Goal: Information Seeking & Learning: Compare options

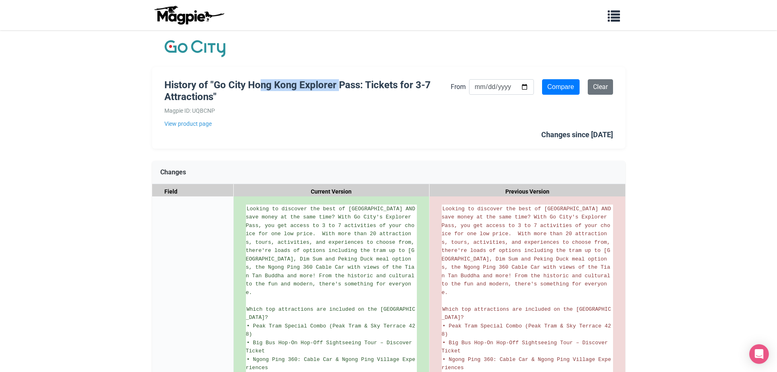
drag, startPoint x: 264, startPoint y: 83, endPoint x: 328, endPoint y: 87, distance: 64.2
click at [338, 87] on h1 "History of "Go City Hong Kong Explorer Pass: Tickets for 3-7 Attractions"" at bounding box center [307, 91] width 286 height 24
drag, startPoint x: 215, startPoint y: 84, endPoint x: 363, endPoint y: 90, distance: 147.8
click at [363, 90] on h1 "History of "Go City Hong Kong Explorer Pass: Tickets for 3-7 Attractions"" at bounding box center [307, 91] width 286 height 24
copy h1 "Go City Hong Kong Explorer Pass"
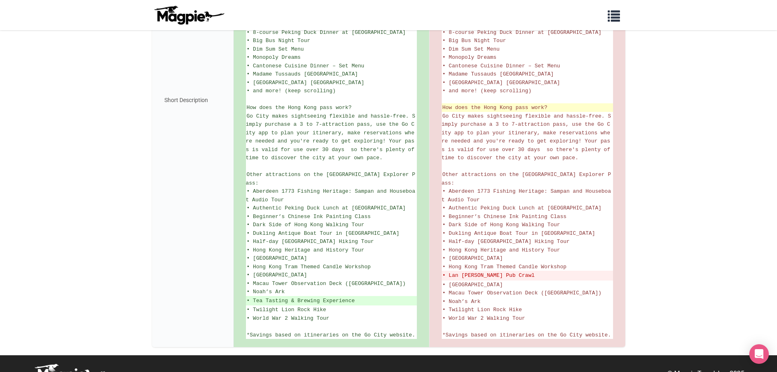
scroll to position [344, 0]
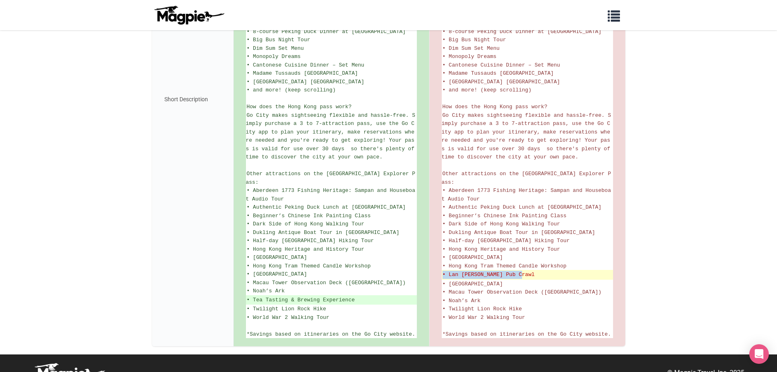
drag, startPoint x: 508, startPoint y: 255, endPoint x: 444, endPoint y: 255, distance: 64.4
click at [444, 270] on del "• Lan Kwai Fong Pub Crawl" at bounding box center [528, 274] width 170 height 8
copy del "• Lan Kwai Fong Pub Crawl"
click at [671, 249] on body "Problems we solve Products Content Management and Distribution Magpie for Resel…" at bounding box center [388, 22] width 777 height 733
drag, startPoint x: 526, startPoint y: 258, endPoint x: 450, endPoint y: 258, distance: 76.3
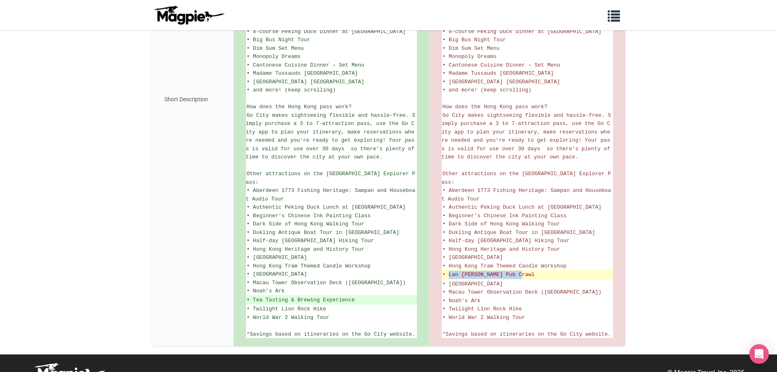
click at [450, 270] on del "• Lan Kwai Fong Pub Crawl" at bounding box center [528, 274] width 170 height 8
copy del "Lan Kwai Fong Pub Crawl"
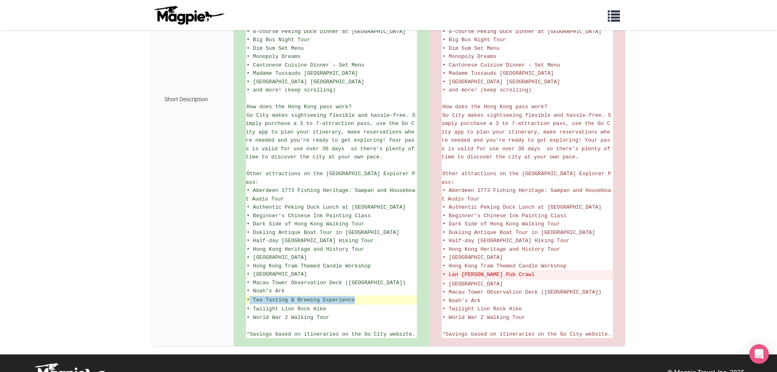
drag, startPoint x: 361, startPoint y: 284, endPoint x: 251, endPoint y: 281, distance: 109.8
click at [251, 296] on ins "• Tea Tasting & Brewing Experience" at bounding box center [331, 300] width 169 height 8
copy ins "Tea Tasting & Brewing Experience"
click at [92, 158] on body "Problems we solve Products Content Management and Distribution Magpie for Resel…" at bounding box center [388, 22] width 777 height 733
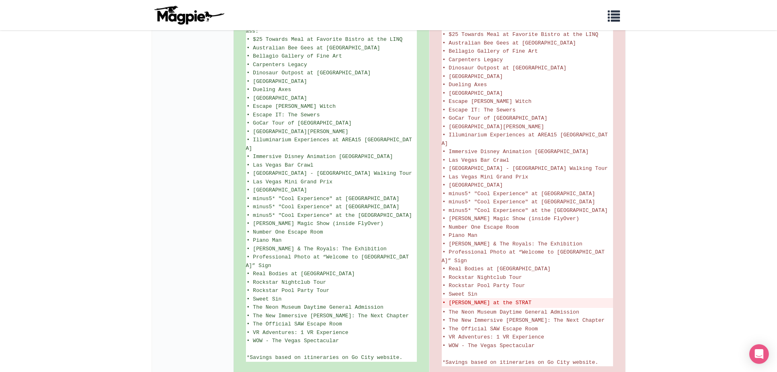
scroll to position [520, 0]
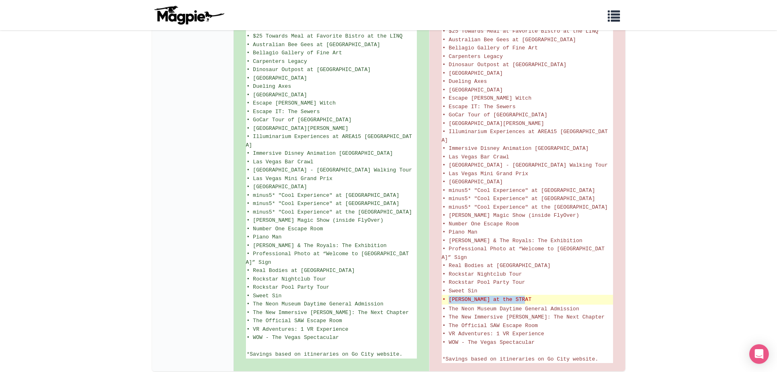
drag, startPoint x: 520, startPoint y: 256, endPoint x: 447, endPoint y: 257, distance: 72.2
click at [447, 295] on del "• Terry Fator at the STRAT" at bounding box center [528, 299] width 170 height 8
copy del "Terry Fator at the STRAT"
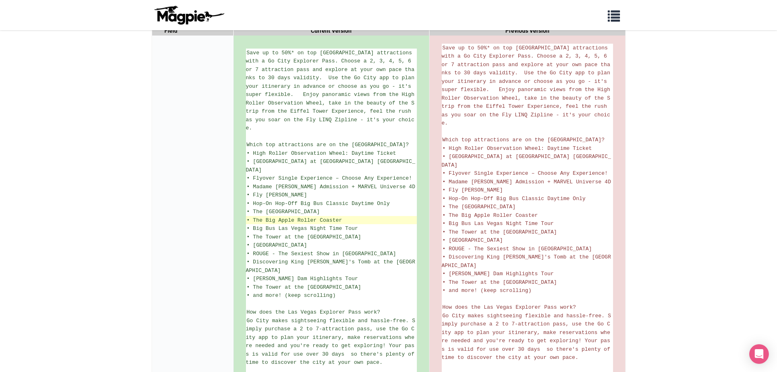
scroll to position [0, 0]
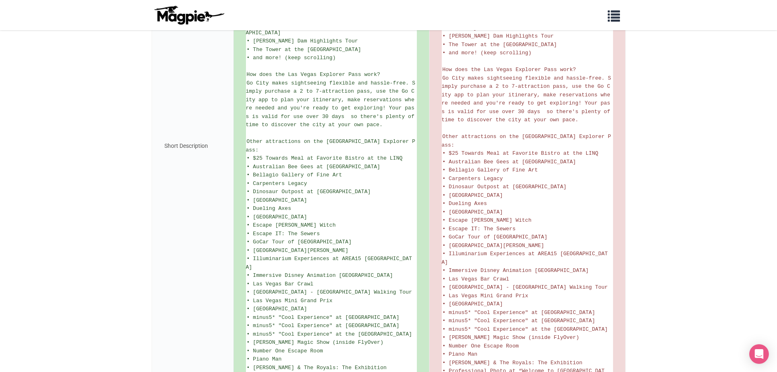
scroll to position [398, 0]
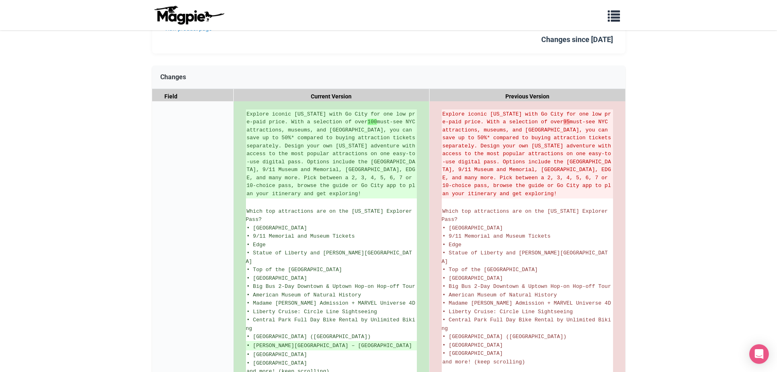
scroll to position [122, 0]
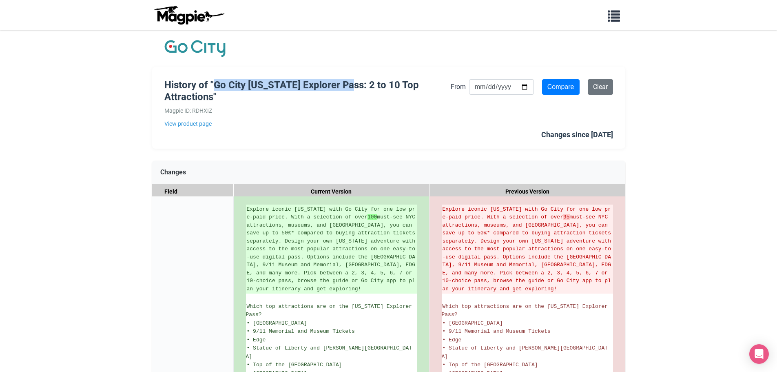
drag, startPoint x: 217, startPoint y: 82, endPoint x: 354, endPoint y: 81, distance: 137.5
click at [354, 81] on h1 "History of "Go City [US_STATE] Explorer Pass: 2 to 10 Top Attractions"" at bounding box center [307, 91] width 286 height 24
copy h1 "Go City [US_STATE] Explorer Pass"
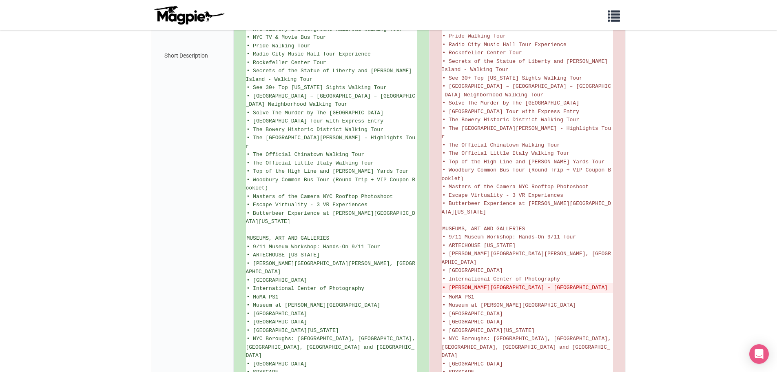
scroll to position [853, 0]
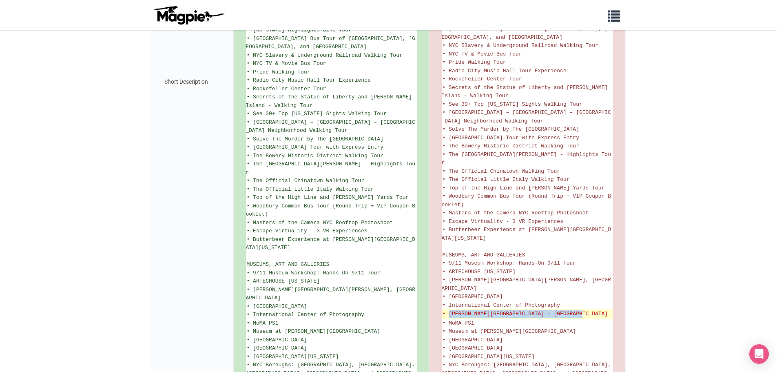
drag, startPoint x: 587, startPoint y: 259, endPoint x: 448, endPoint y: 264, distance: 138.7
click at [448, 310] on del "• Mercer Labs – Museum of Art and Technology" at bounding box center [528, 314] width 170 height 8
copy del "Mercer Labs – Museum of Art and Technology"
click at [710, 170] on body "Problems we solve Products Content Management and Distribution Magpie for Resel…" at bounding box center [388, 37] width 777 height 1781
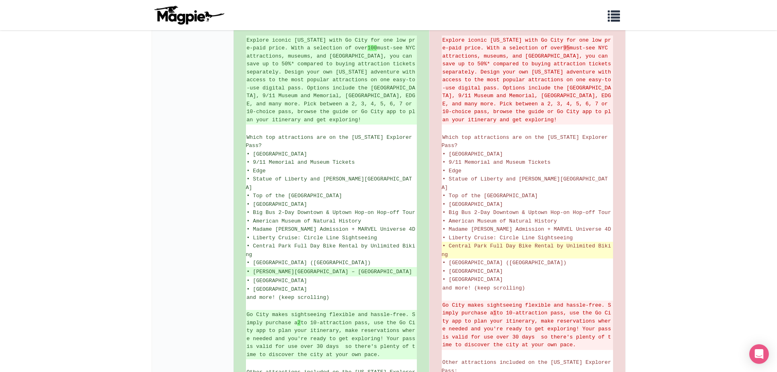
scroll to position [241, 0]
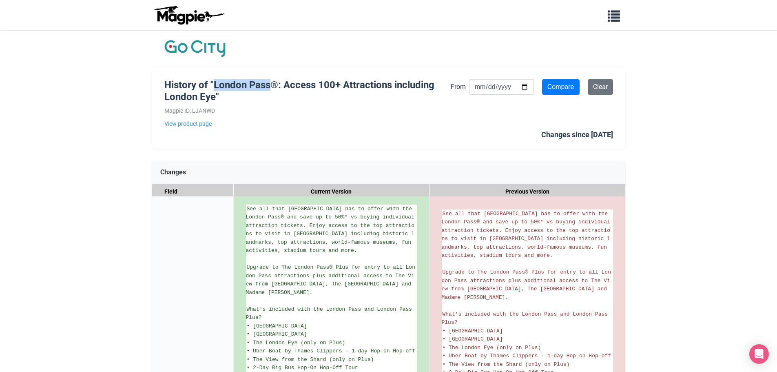
drag, startPoint x: 215, startPoint y: 83, endPoint x: 270, endPoint y: 81, distance: 54.3
click at [270, 81] on h1 "History of "London Pass®: Access 100+ Attractions including London Eye"" at bounding box center [307, 91] width 286 height 24
copy h1 "London Pass"
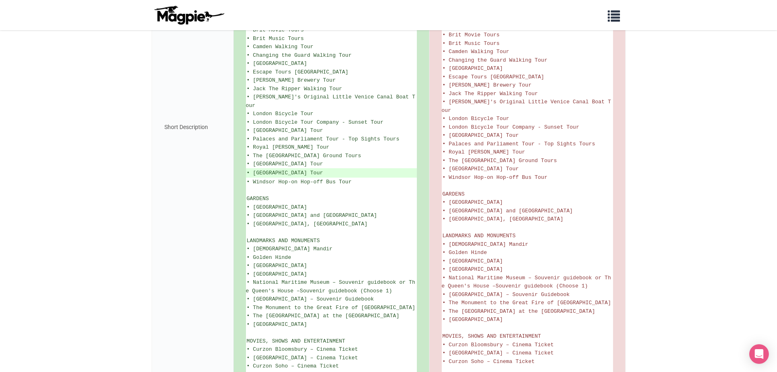
scroll to position [693, 0]
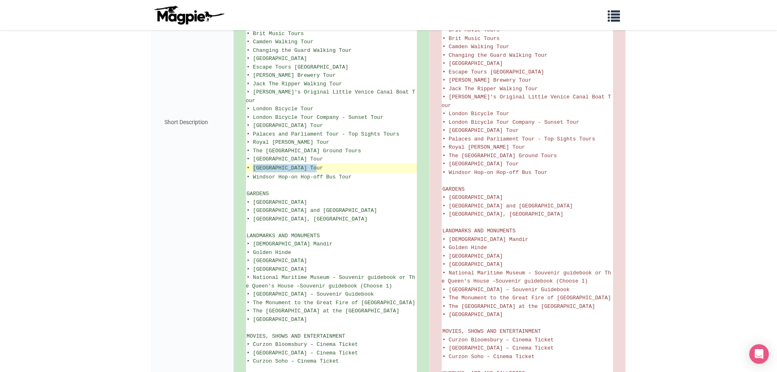
drag, startPoint x: 330, startPoint y: 157, endPoint x: 253, endPoint y: 155, distance: 77.5
click at [253, 164] on ins "• [GEOGRAPHIC_DATA] Tour" at bounding box center [331, 168] width 169 height 8
copy ins "[GEOGRAPHIC_DATA] Tour"
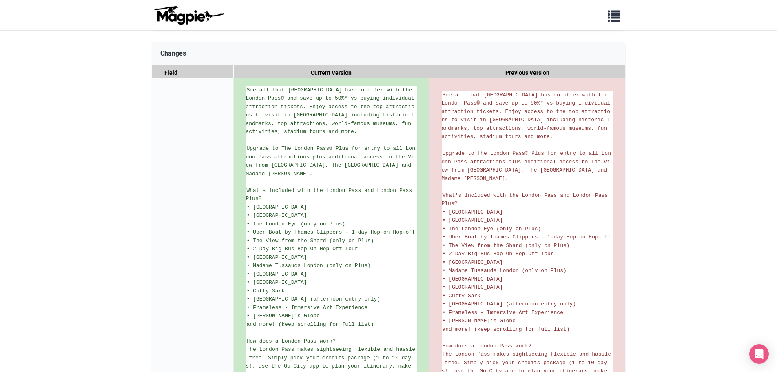
scroll to position [118, 0]
